Goal: Use online tool/utility: Use online tool/utility

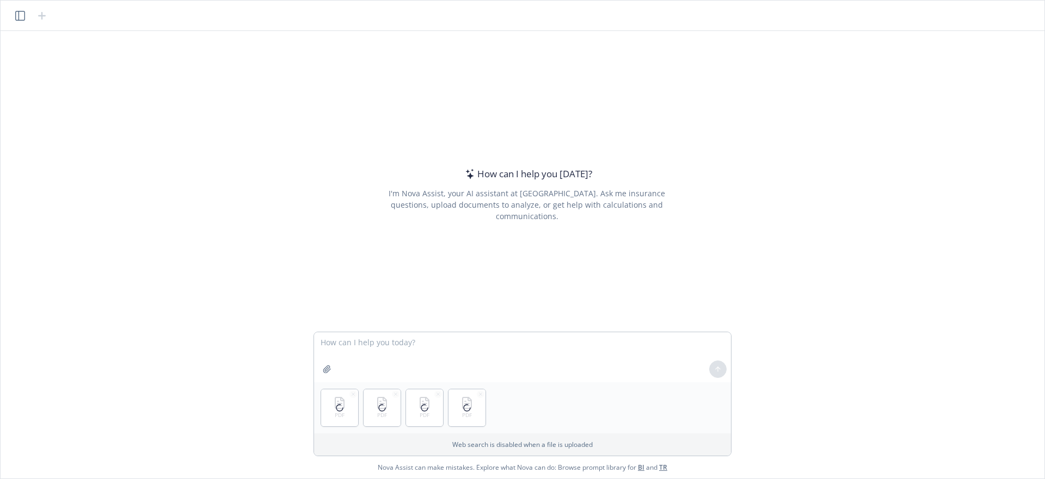
click at [464, 342] on textarea at bounding box center [522, 357] width 417 height 50
type textarea "summarize these for me"
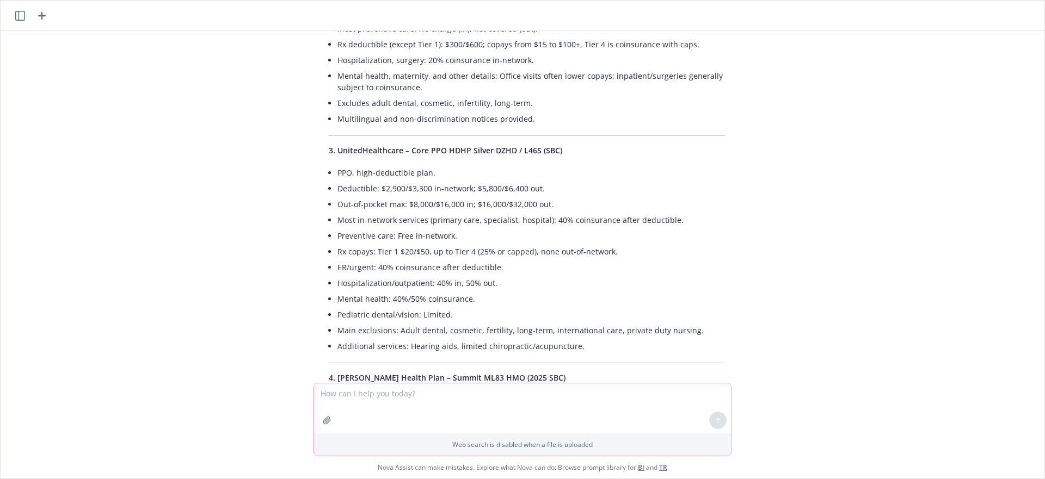
scroll to position [691, 0]
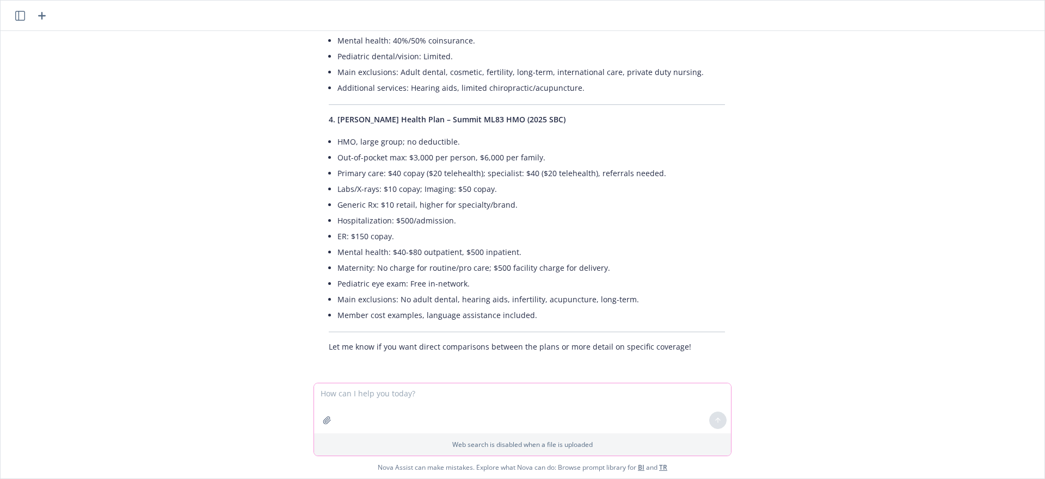
click at [622, 405] on textarea at bounding box center [522, 409] width 417 height 50
